Goal: Task Accomplishment & Management: Manage account settings

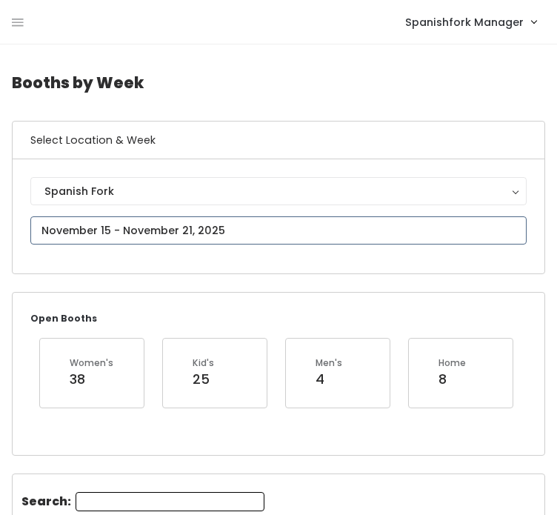
click at [359, 232] on input "text" at bounding box center [278, 230] width 496 height 28
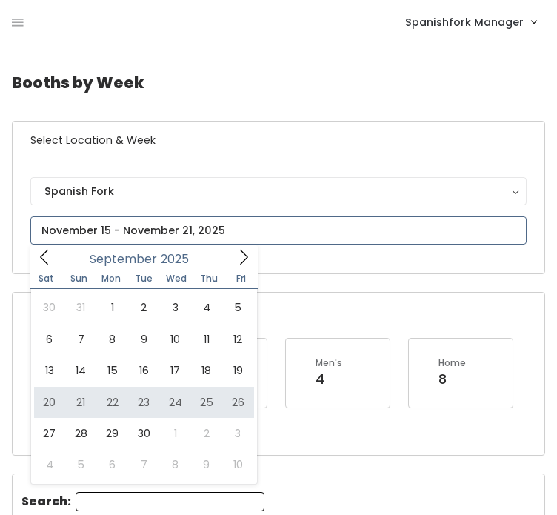
type input "[DATE] to [DATE]"
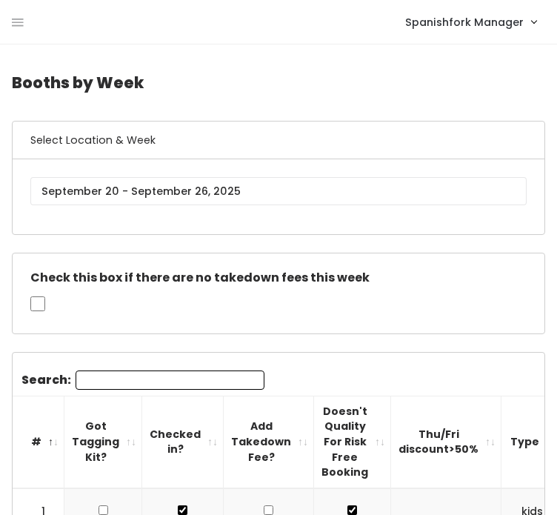
click at [8, 23] on nav "Spanishfork Manager My bookings Account settings Logout" at bounding box center [278, 22] width 557 height 44
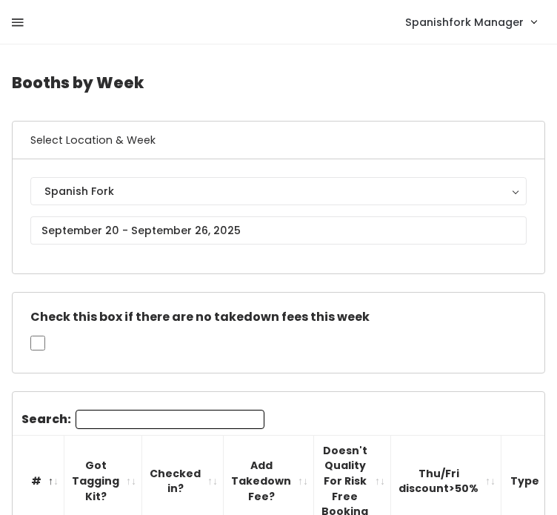
click at [18, 21] on icon at bounding box center [18, 22] width 12 height 13
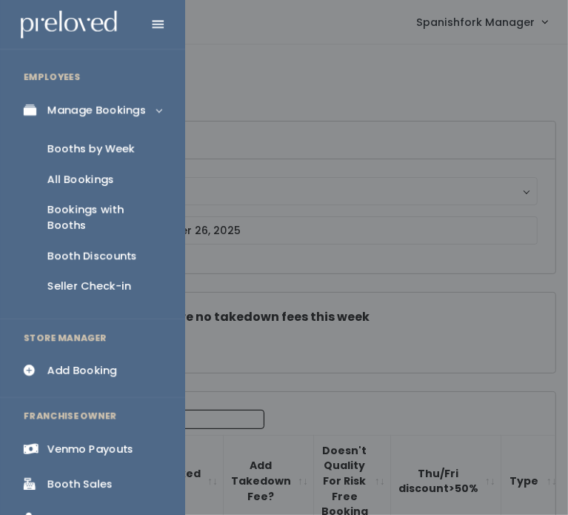
click at [59, 248] on div "Booth Discounts" at bounding box center [92, 256] width 90 height 16
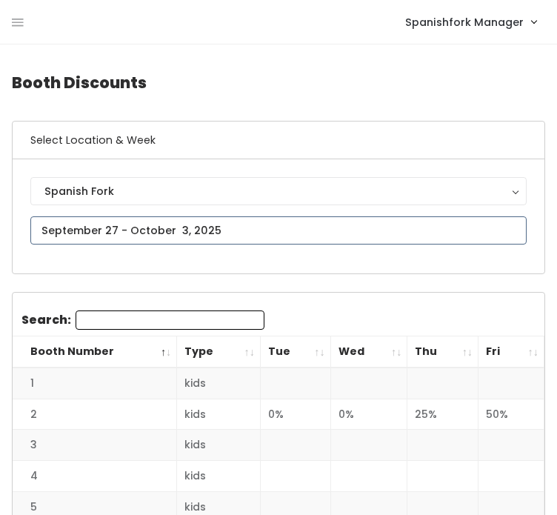
click at [273, 235] on input "text" at bounding box center [278, 230] width 496 height 28
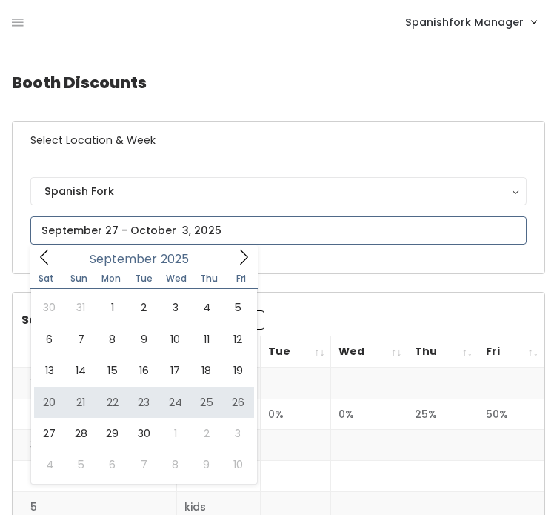
type input "[DATE] to [DATE]"
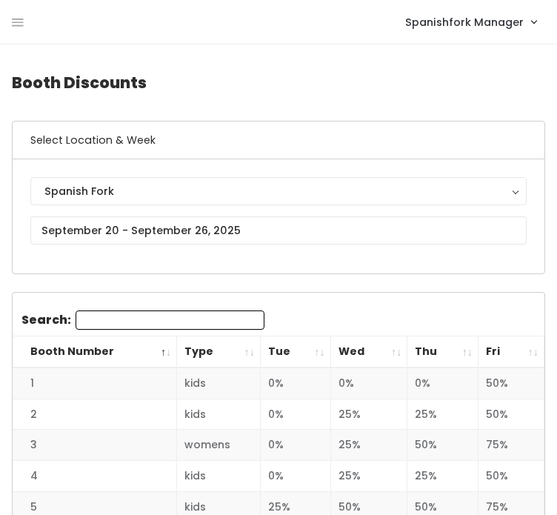
click at [521, 361] on th "Fri" at bounding box center [511, 352] width 66 height 32
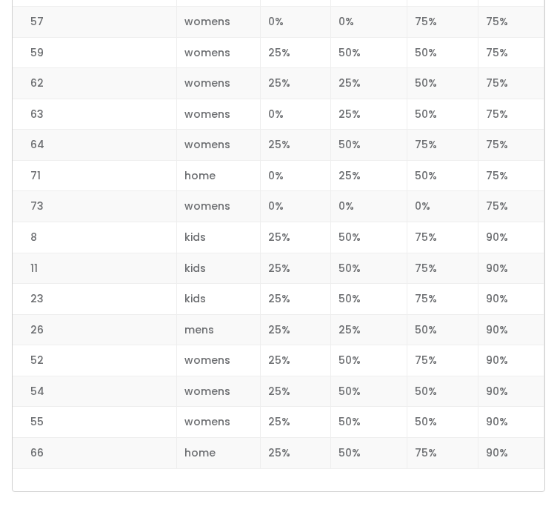
scroll to position [2261, 0]
